Goal: Task Accomplishment & Management: Manage account settings

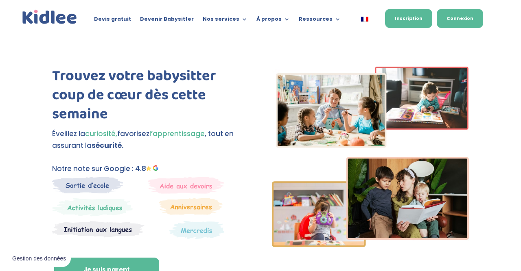
click at [477, 19] on link "Connexion" at bounding box center [460, 18] width 46 height 19
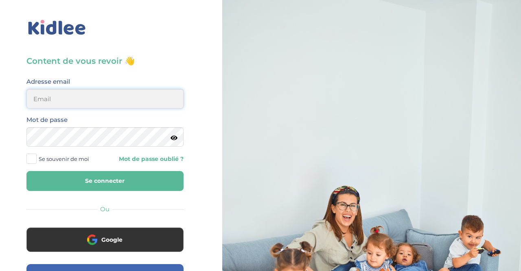
click at [95, 95] on input "email" at bounding box center [104, 99] width 157 height 20
type input "[EMAIL_ADDRESS][DOMAIN_NAME]"
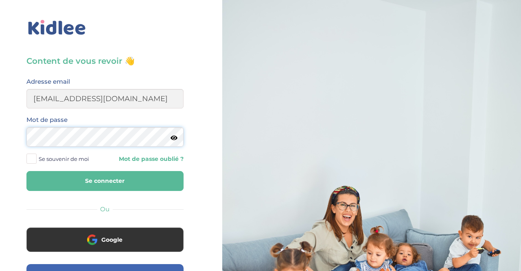
click at [26, 171] on button "Se connecter" at bounding box center [104, 181] width 157 height 20
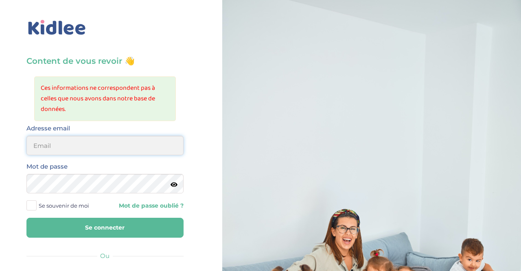
click at [134, 151] on input "email" at bounding box center [104, 146] width 157 height 20
type input "[EMAIL_ADDRESS][DOMAIN_NAME]"
click at [26, 218] on button "Se connecter" at bounding box center [104, 228] width 157 height 20
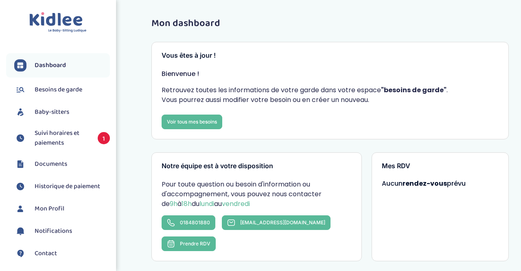
click at [64, 135] on span "Suivi horaires et paiements" at bounding box center [62, 139] width 55 height 20
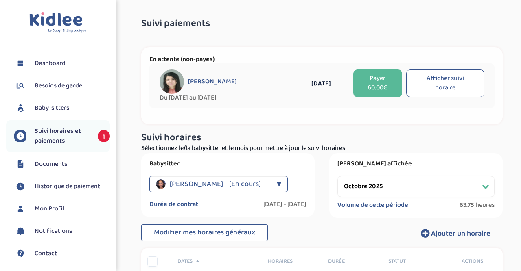
select select "octobre 2025"
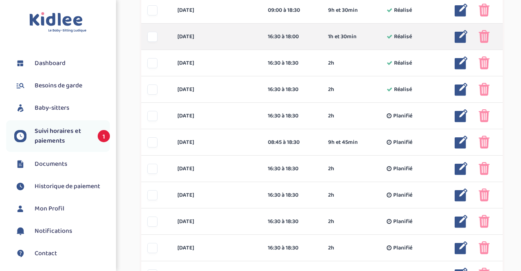
scroll to position [423, 0]
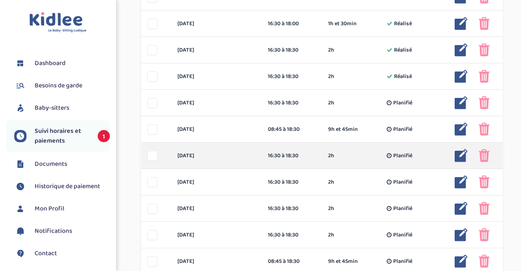
click at [463, 155] on img at bounding box center [461, 155] width 13 height 13
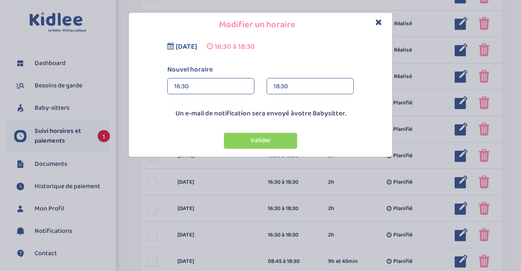
click at [295, 82] on div "18:30" at bounding box center [310, 87] width 73 height 16
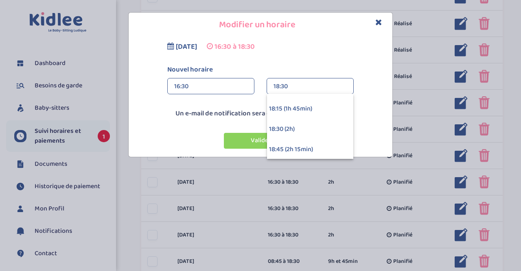
scroll to position [59, 0]
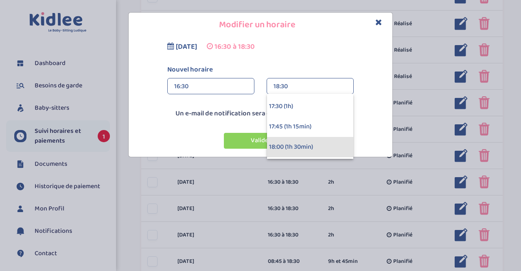
click at [295, 148] on div "18:00 (1h 30min)" at bounding box center [310, 147] width 86 height 20
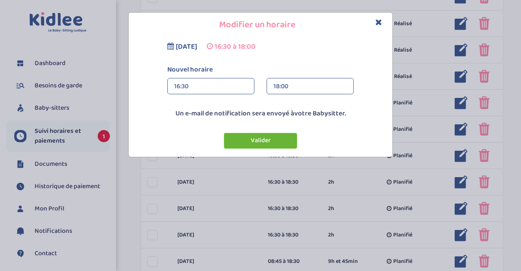
click at [272, 139] on button "Valider" at bounding box center [260, 141] width 73 height 16
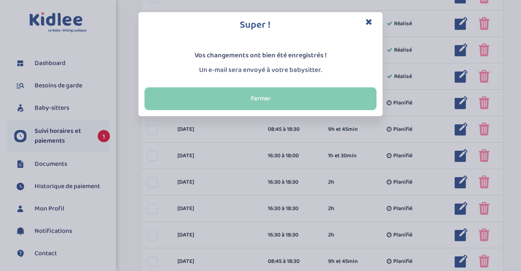
click at [279, 98] on button "Fermer" at bounding box center [260, 99] width 232 height 23
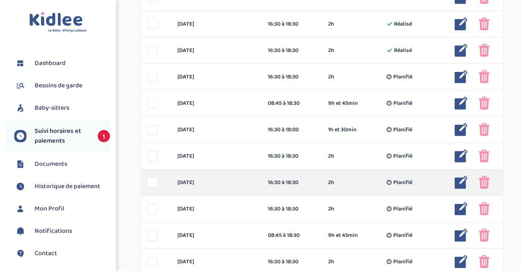
scroll to position [466, 0]
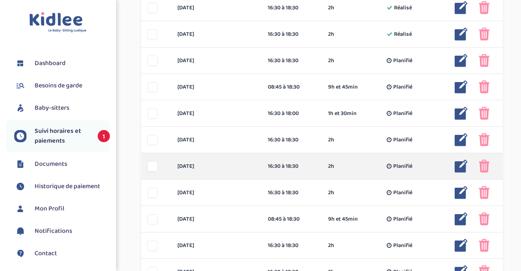
click at [153, 166] on div at bounding box center [152, 167] width 10 height 10
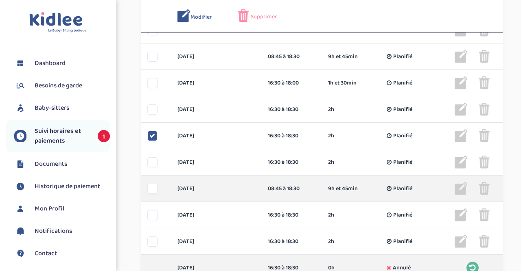
click at [151, 187] on div at bounding box center [152, 189] width 10 height 10
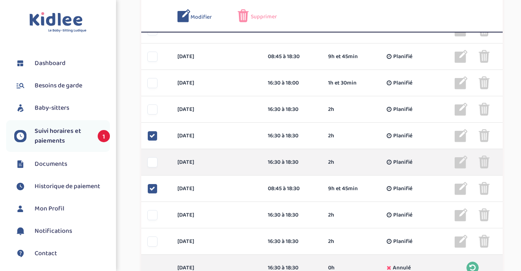
click at [155, 162] on div at bounding box center [152, 163] width 10 height 10
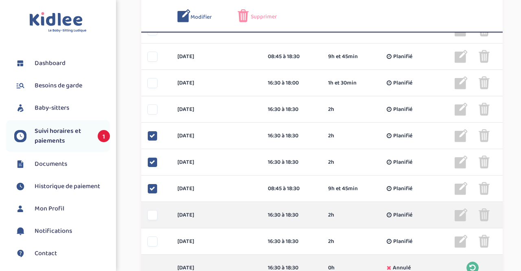
click at [152, 215] on div at bounding box center [152, 215] width 10 height 10
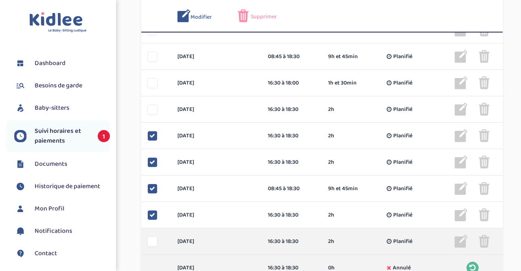
click at [149, 241] on div at bounding box center [152, 242] width 10 height 10
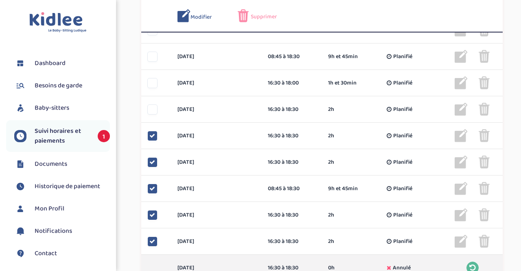
click at [250, 17] on div "Supprimer" at bounding box center [262, 15] width 48 height 13
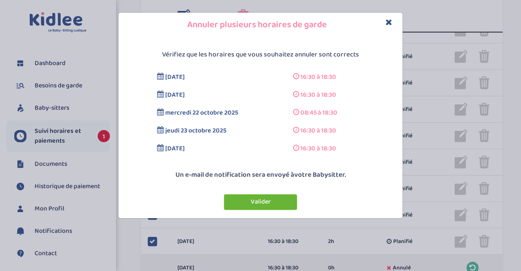
click at [265, 203] on button "Valider" at bounding box center [260, 203] width 73 height 16
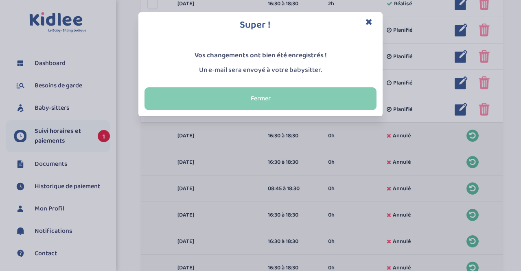
click at [271, 99] on button "Fermer" at bounding box center [260, 99] width 232 height 23
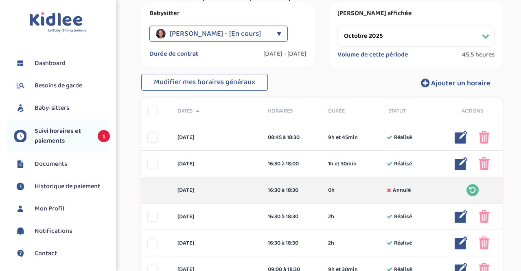
scroll to position [169, 0]
